Goal: Transaction & Acquisition: Purchase product/service

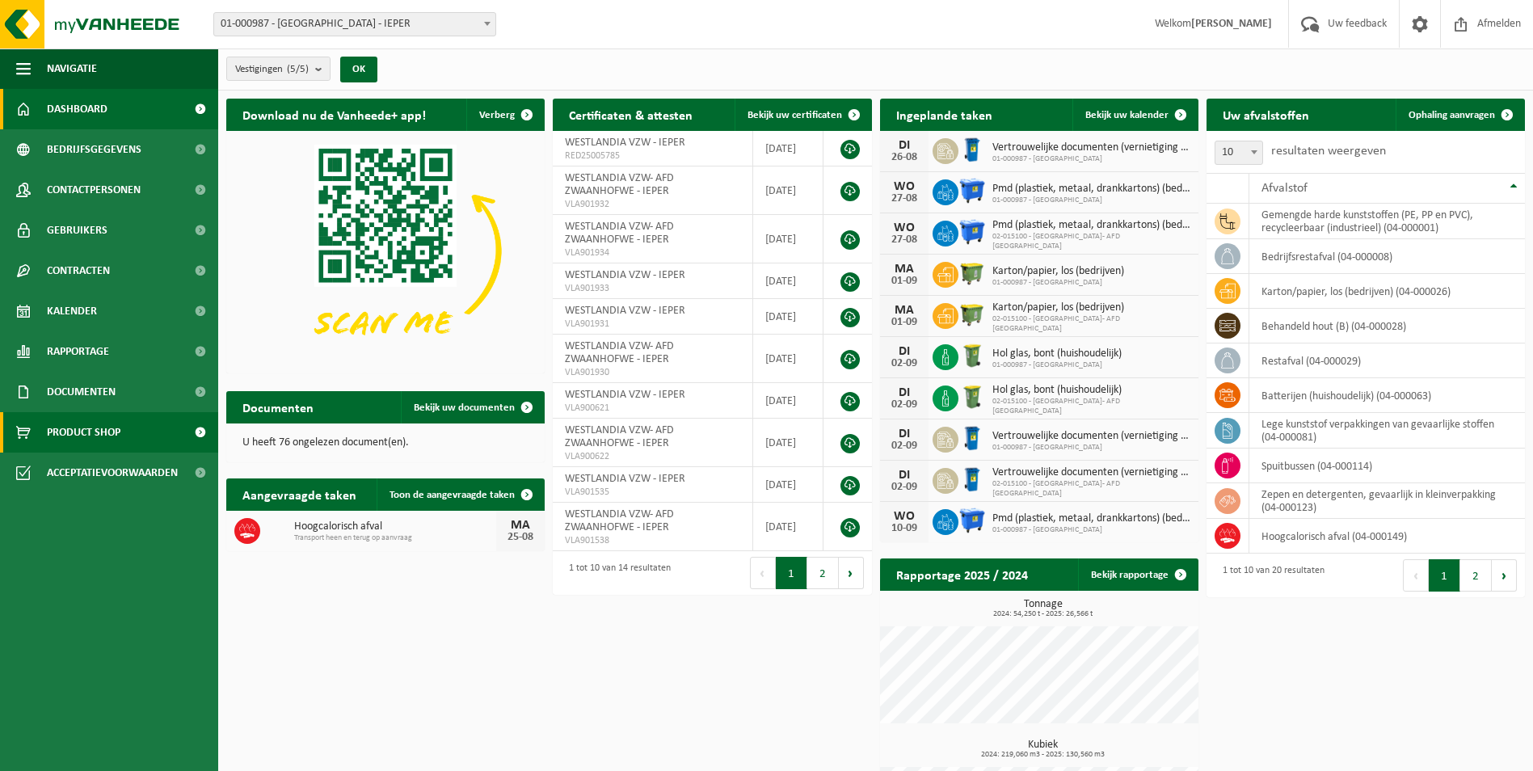
click at [74, 431] on span "Product Shop" at bounding box center [84, 432] width 74 height 40
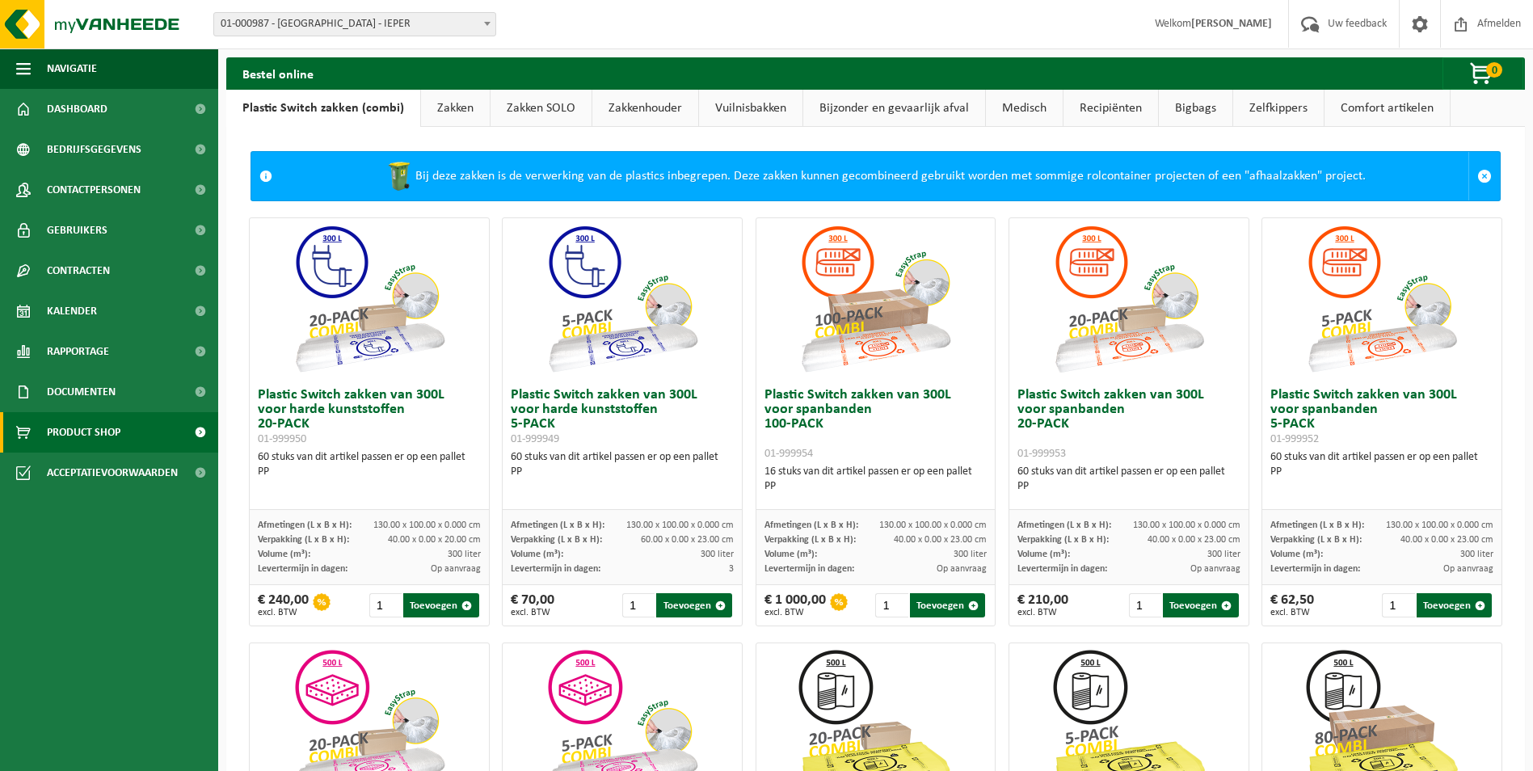
click at [441, 111] on link "Zakken" at bounding box center [455, 108] width 69 height 37
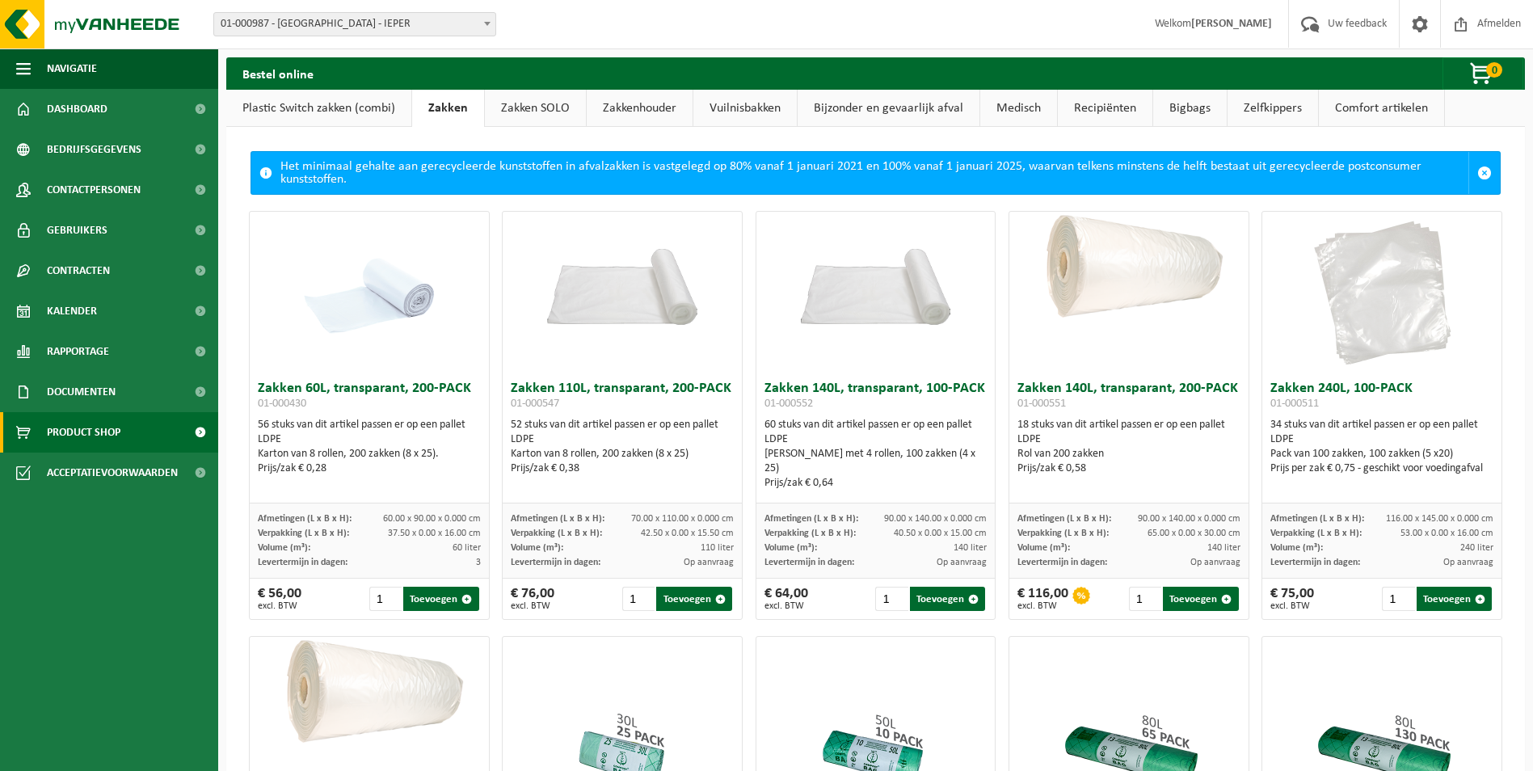
click at [550, 107] on link "Zakken SOLO" at bounding box center [535, 108] width 101 height 37
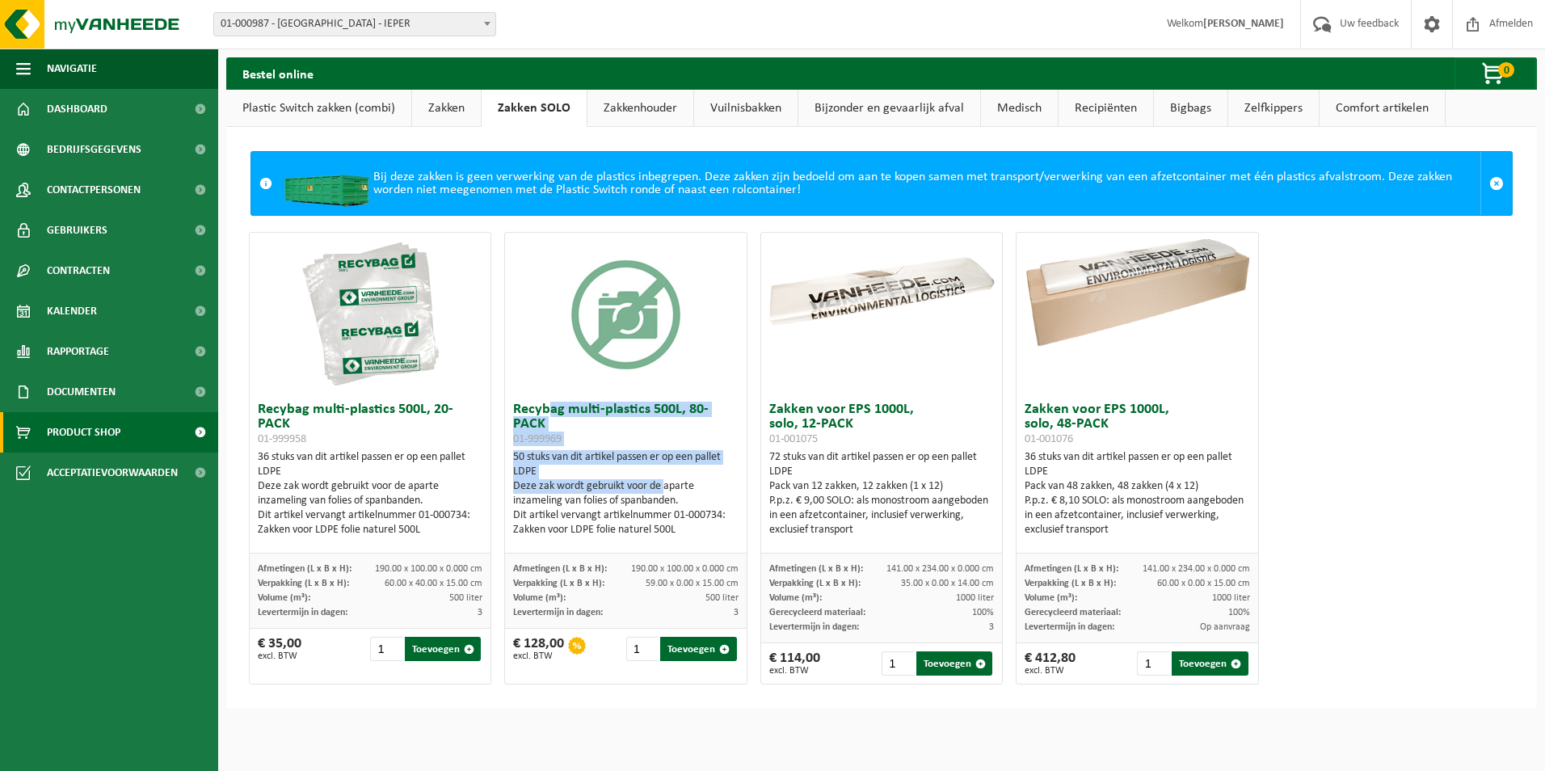
drag, startPoint x: 545, startPoint y: 417, endPoint x: 659, endPoint y: 485, distance: 133.3
click at [659, 485] on div "Recybag multi-plastics 500L, 80-PACK 01-999969 50 stuks van dit artikel passen …" at bounding box center [626, 473] width 242 height 159
click at [659, 485] on div "Deze zak wordt gebruikt voor de aparte inzameling van folies of spanbanden." at bounding box center [625, 493] width 225 height 29
drag, startPoint x: 706, startPoint y: 532, endPoint x: 525, endPoint y: 405, distance: 221.0
click at [525, 405] on div "Recybag multi-plastics 500L, 80-PACK 01-999969 50 stuks van dit artikel passen …" at bounding box center [626, 473] width 242 height 159
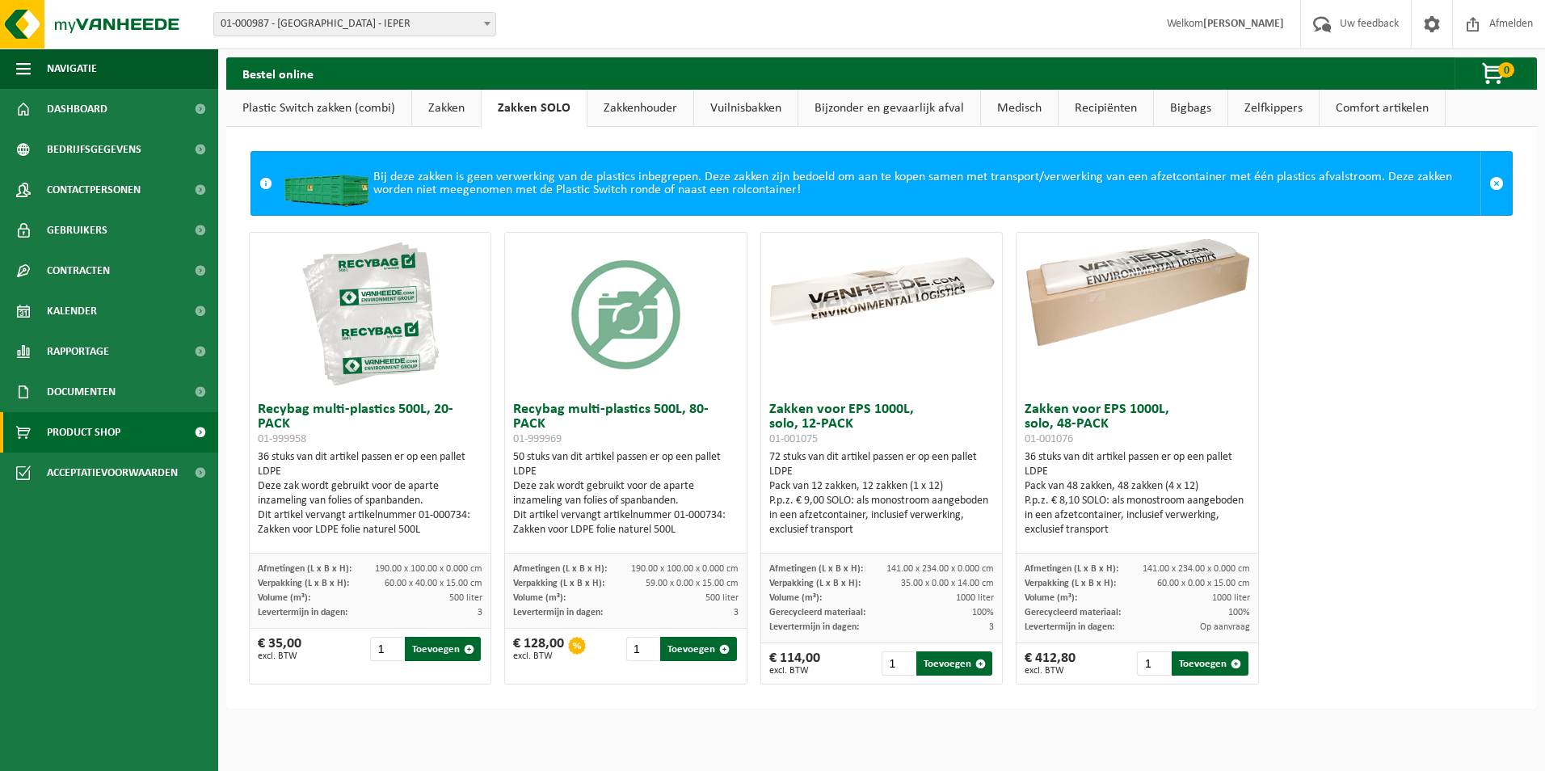
click at [524, 402] on h3 "Recybag multi-plastics 500L, 80-PACK 01-999969" at bounding box center [625, 424] width 225 height 44
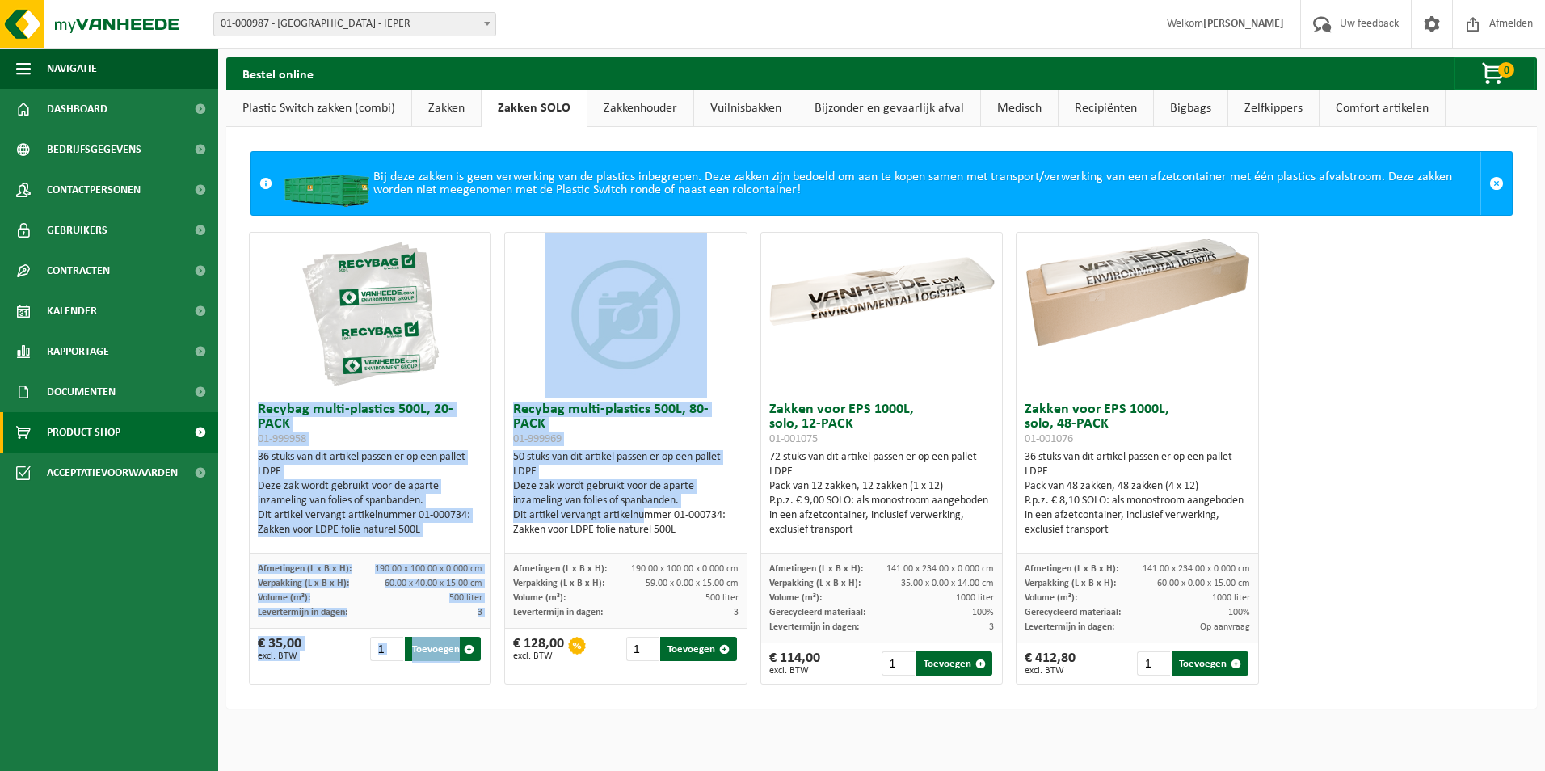
drag, startPoint x: 489, startPoint y: 419, endPoint x: 636, endPoint y: 520, distance: 178.4
click at [636, 520] on div "Recybag multi-plastics 500L, 20-PACK 01-999958 36 stuks van dit artikel passen …" at bounding box center [881, 458] width 1278 height 469
click at [634, 516] on div "Dit artikel vervangt artikelnummer 01-000734: Zakken voor LDPE folie naturel 50…" at bounding box center [625, 522] width 225 height 29
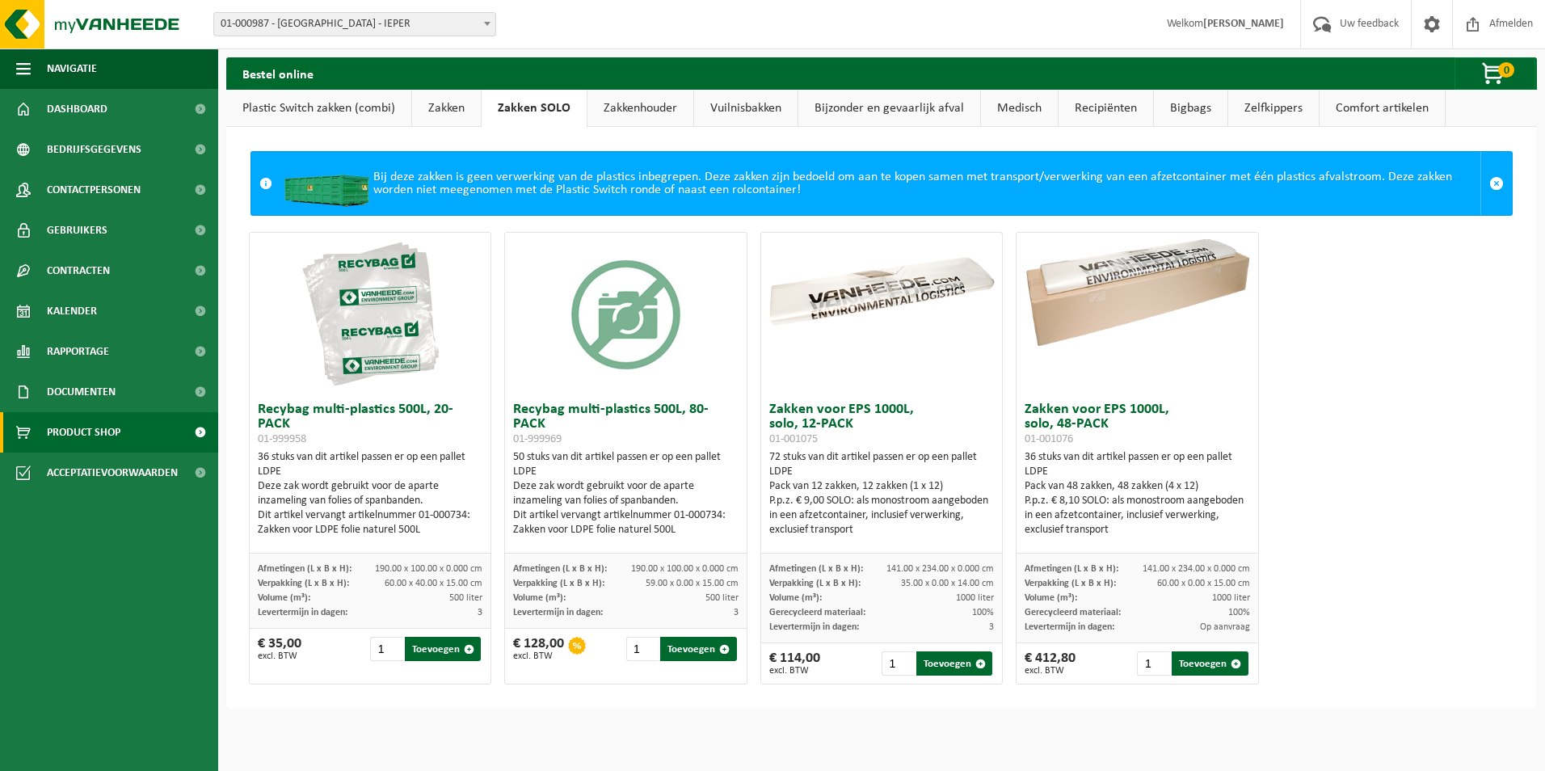
drag, startPoint x: 683, startPoint y: 535, endPoint x: 563, endPoint y: 410, distance: 172.6
click at [563, 410] on div "Recybag multi-plastics 500L, 80-PACK 01-999969 50 stuks van dit artikel passen …" at bounding box center [626, 473] width 242 height 159
click at [563, 410] on h3 "Recybag multi-plastics 500L, 80-PACK 01-999969" at bounding box center [625, 424] width 225 height 44
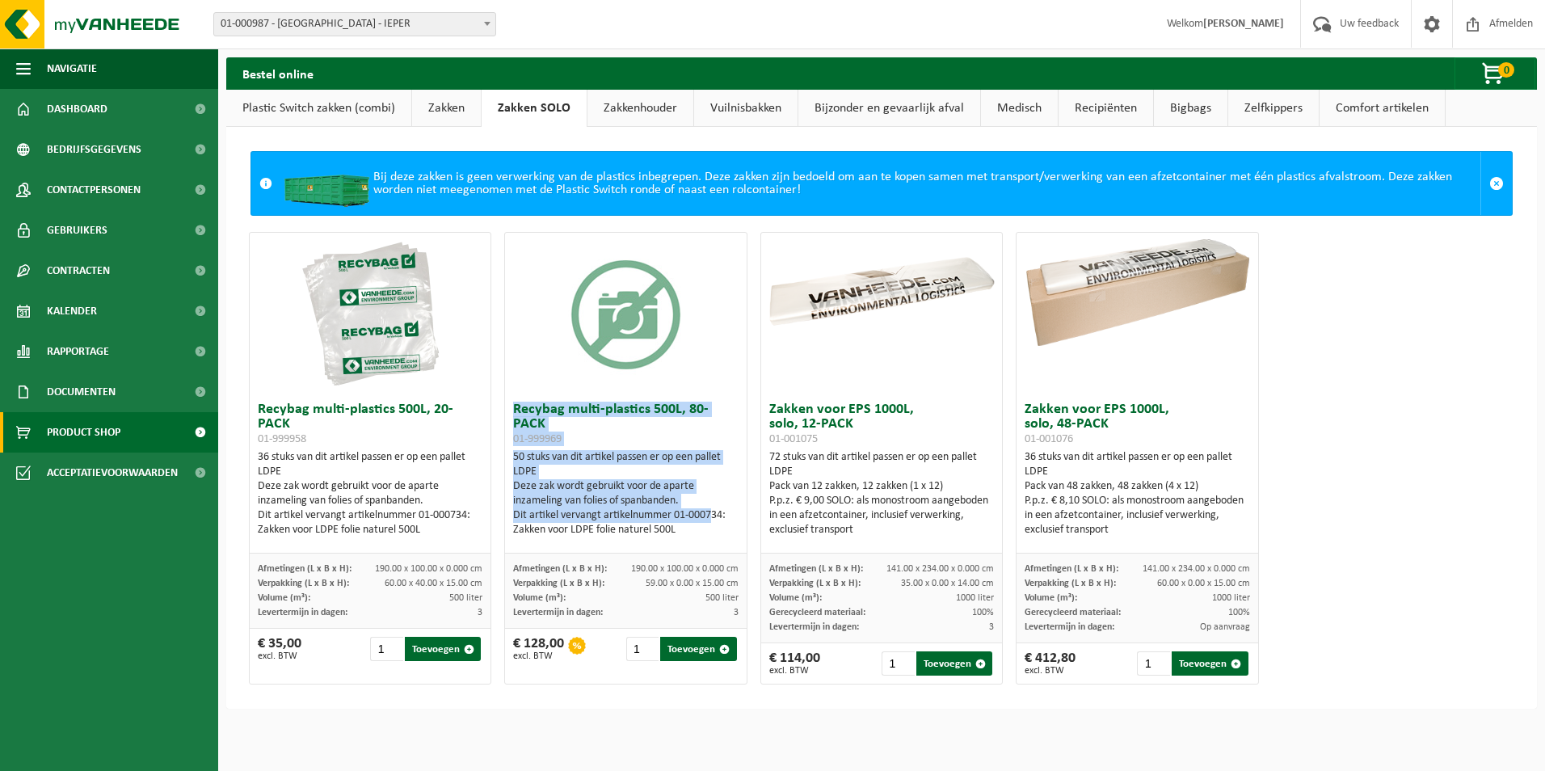
drag, startPoint x: 513, startPoint y: 407, endPoint x: 708, endPoint y: 518, distance: 224.0
click at [708, 518] on div "Recybag multi-plastics 500L, 80-PACK 01-999969 50 stuks van dit artikel passen …" at bounding box center [626, 473] width 242 height 159
click at [709, 519] on div "Dit artikel vervangt artikelnummer 01-000734: Zakken voor LDPE folie naturel 50…" at bounding box center [625, 522] width 225 height 29
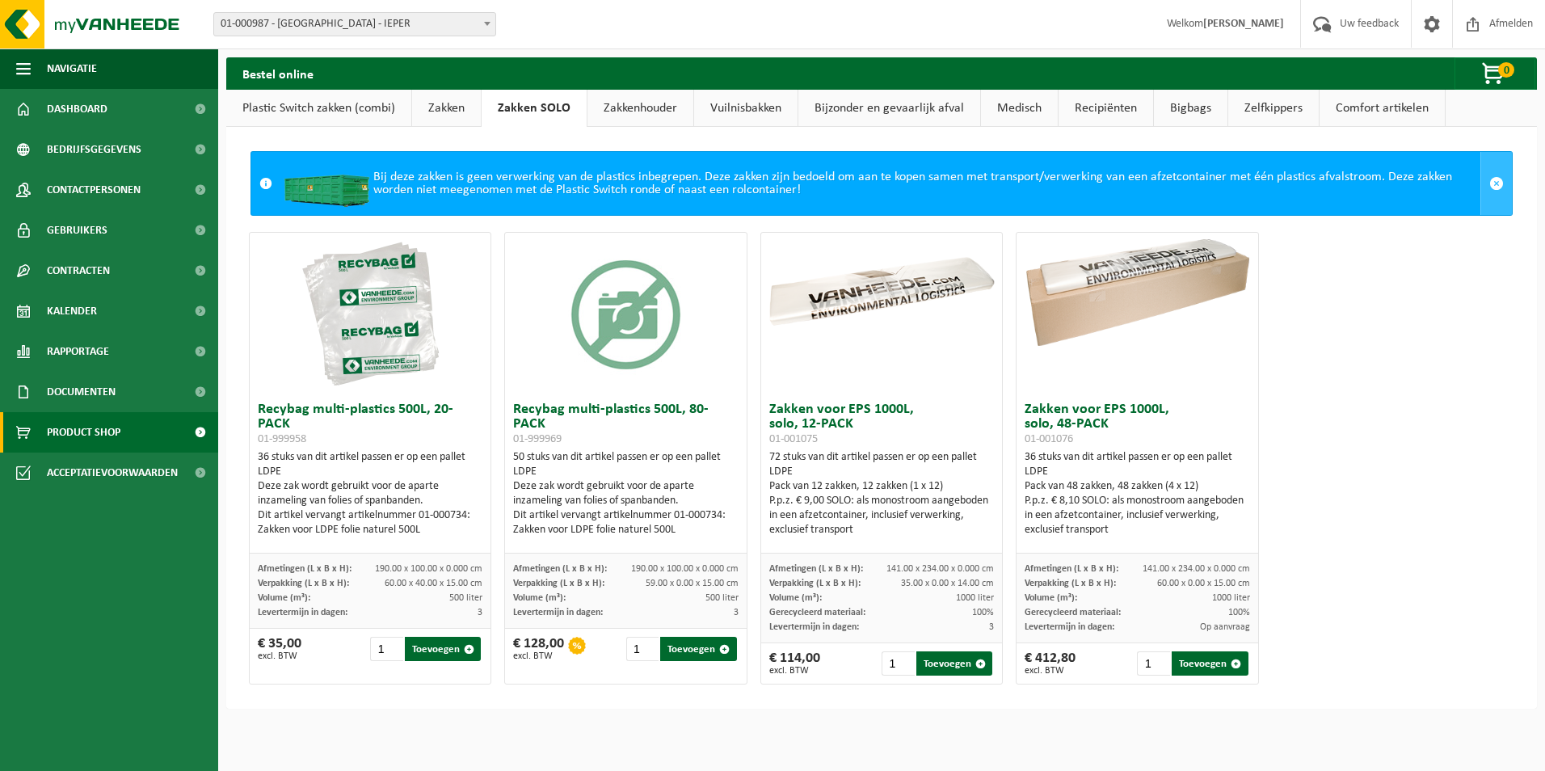
click at [1489, 185] on span at bounding box center [1496, 183] width 15 height 15
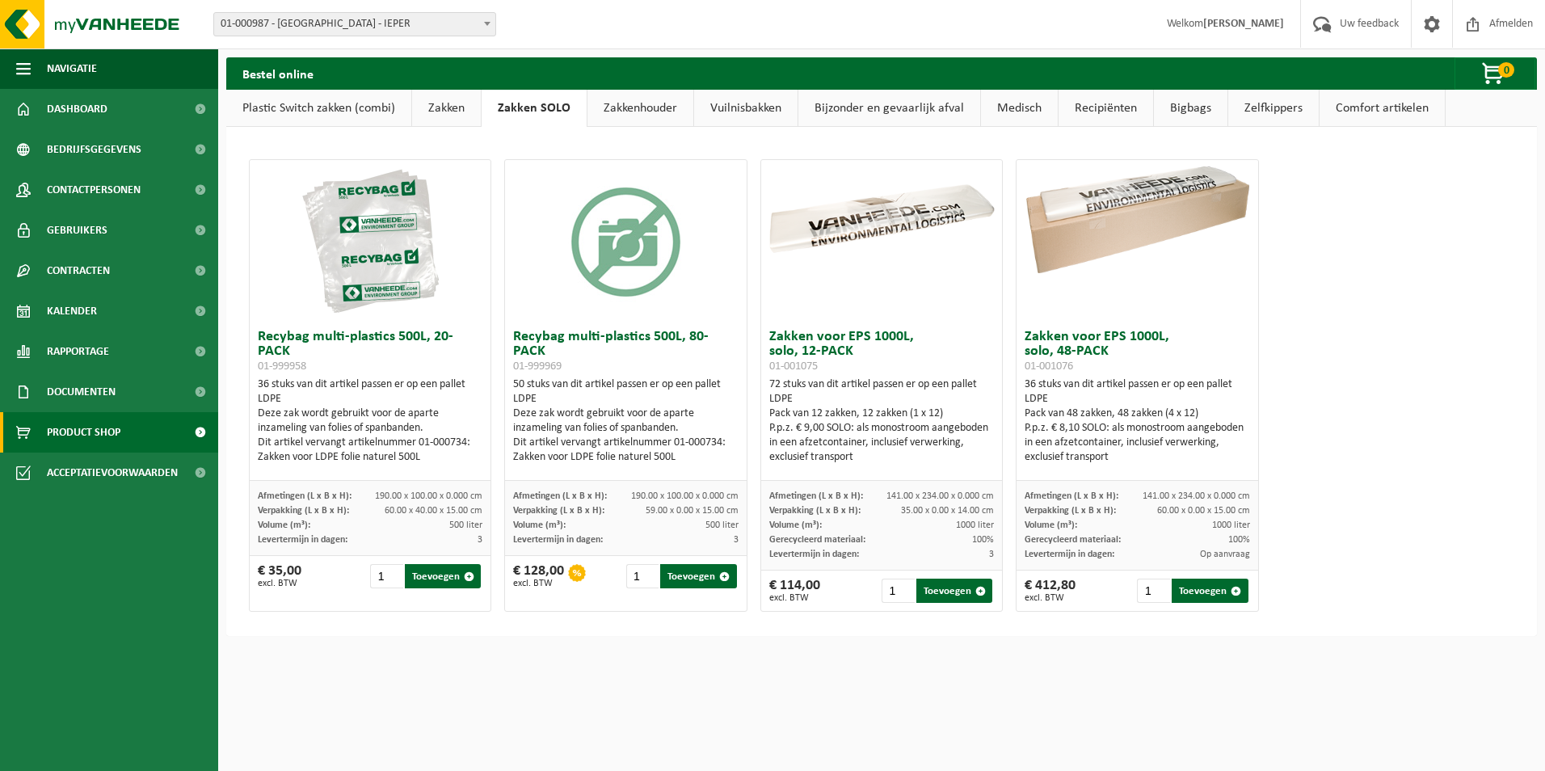
click at [1381, 389] on div "Recybag multi-plastics 500L, 20-PACK 01-999958 36 stuks van dit artikel passen …" at bounding box center [881, 385] width 1278 height 469
